Goal: Information Seeking & Learning: Learn about a topic

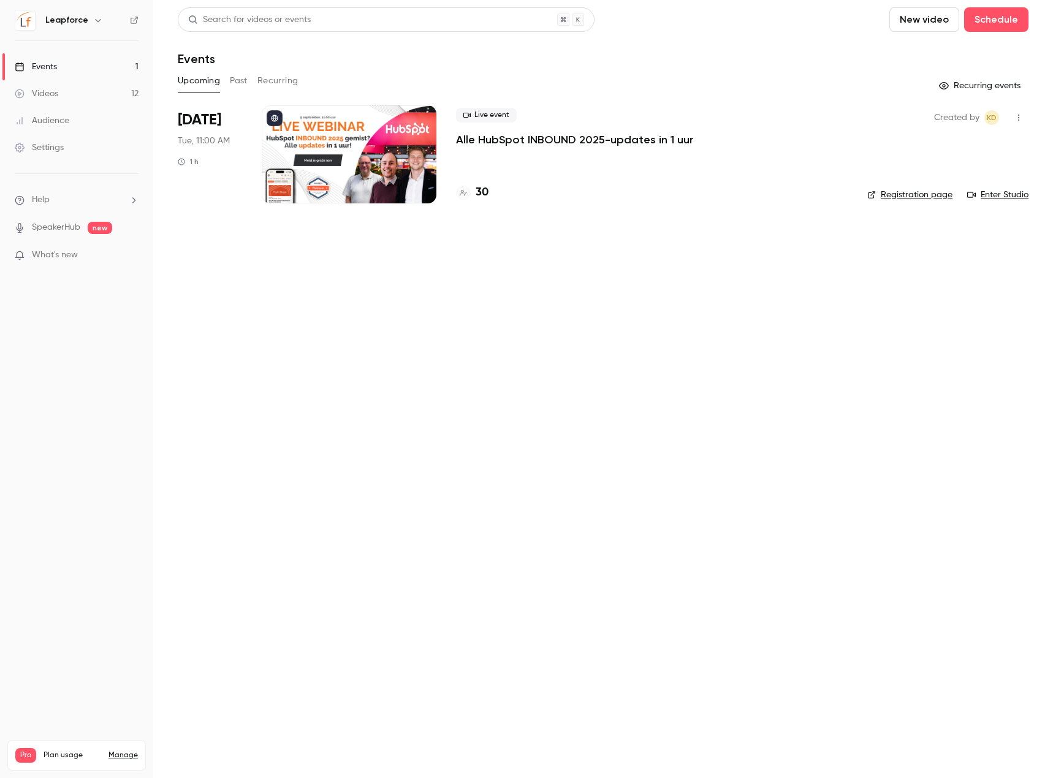
click at [77, 88] on link "Videos 12" at bounding box center [76, 93] width 153 height 27
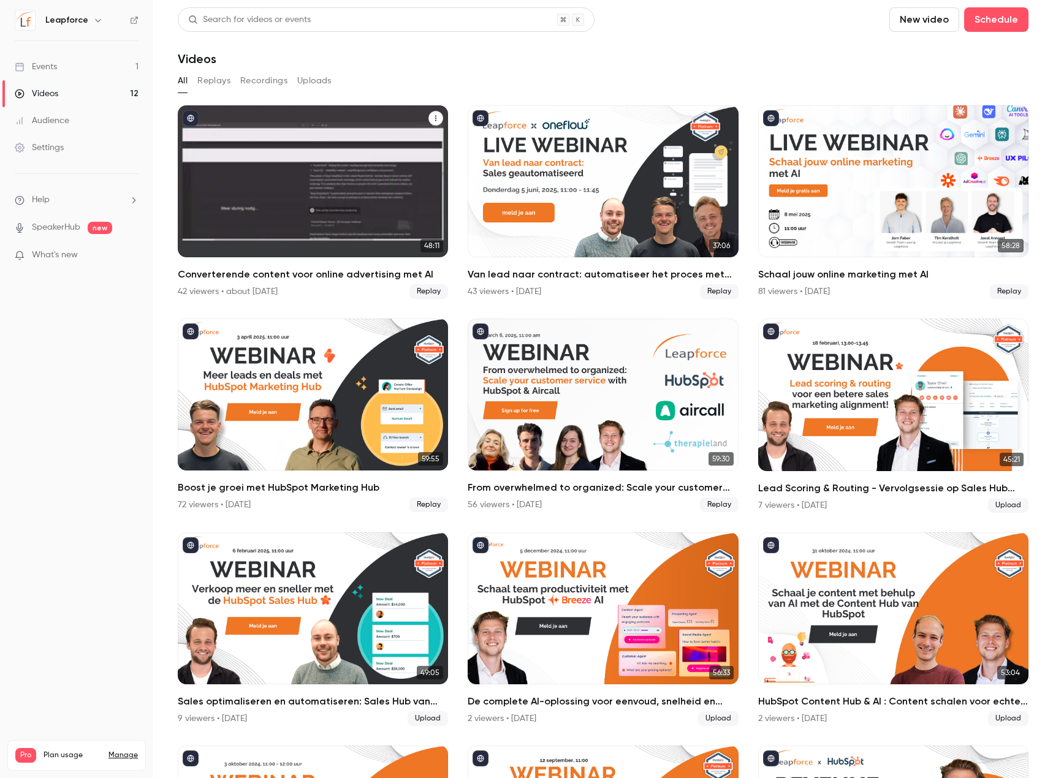
click at [355, 184] on div "Converterende content voor online advertising met AI" at bounding box center [313, 181] width 270 height 152
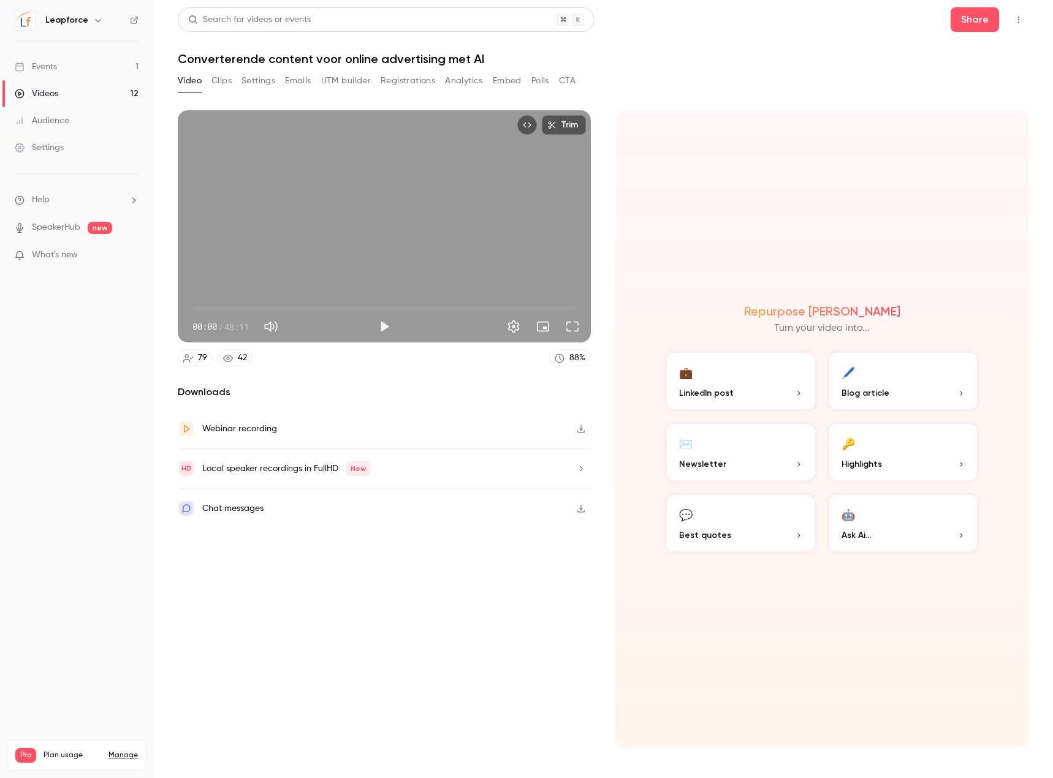
click at [398, 81] on button "Registrations" at bounding box center [407, 81] width 55 height 20
